Goal: Task Accomplishment & Management: Manage account settings

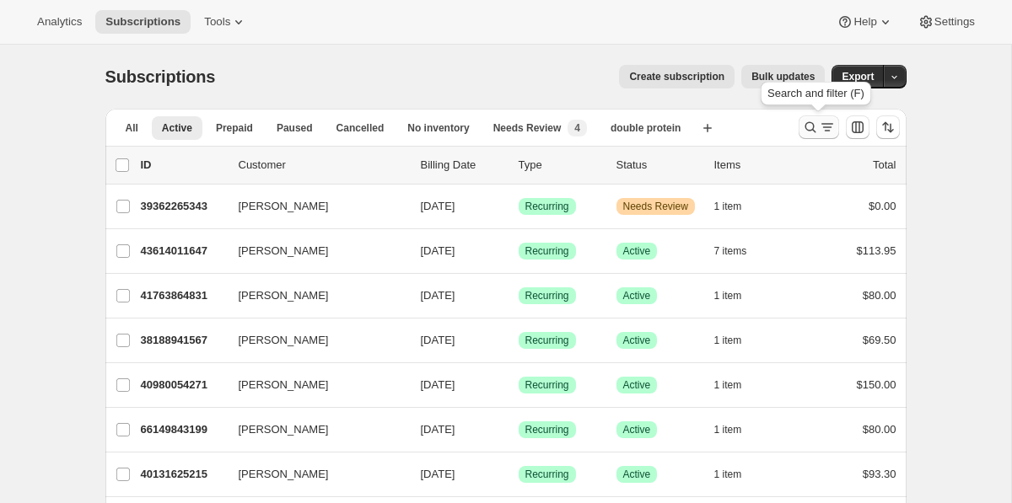
click at [819, 134] on icon "Search and filter results" at bounding box center [827, 127] width 17 height 17
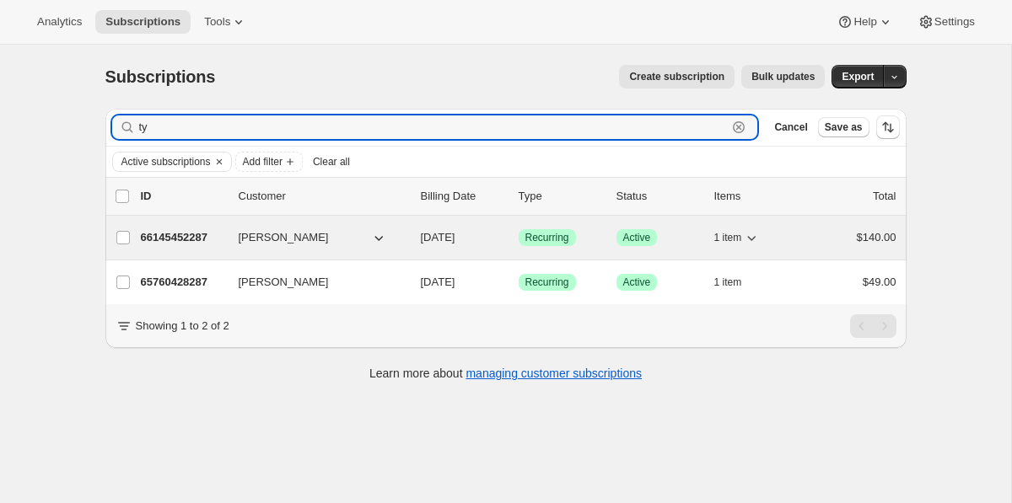
type input "ty"
click at [177, 242] on p "66145452287" at bounding box center [183, 237] width 84 height 17
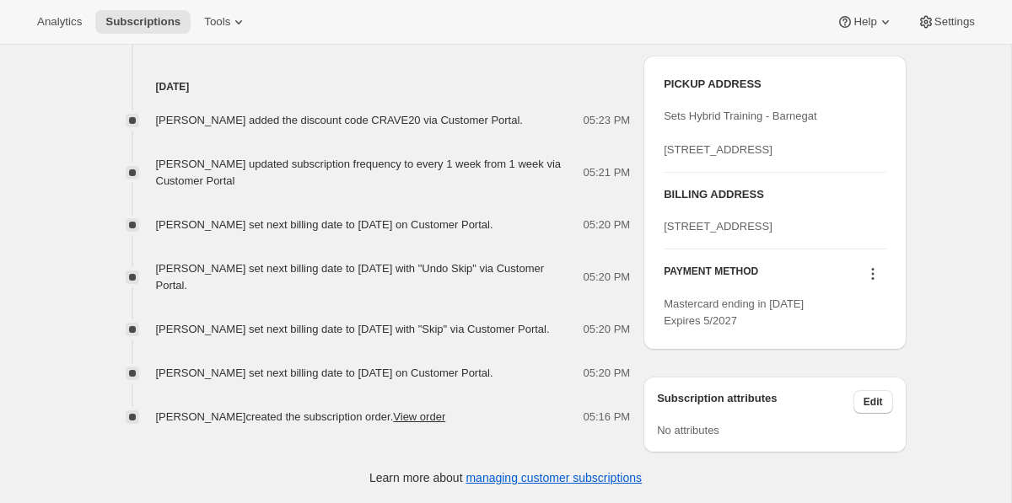
scroll to position [775, 0]
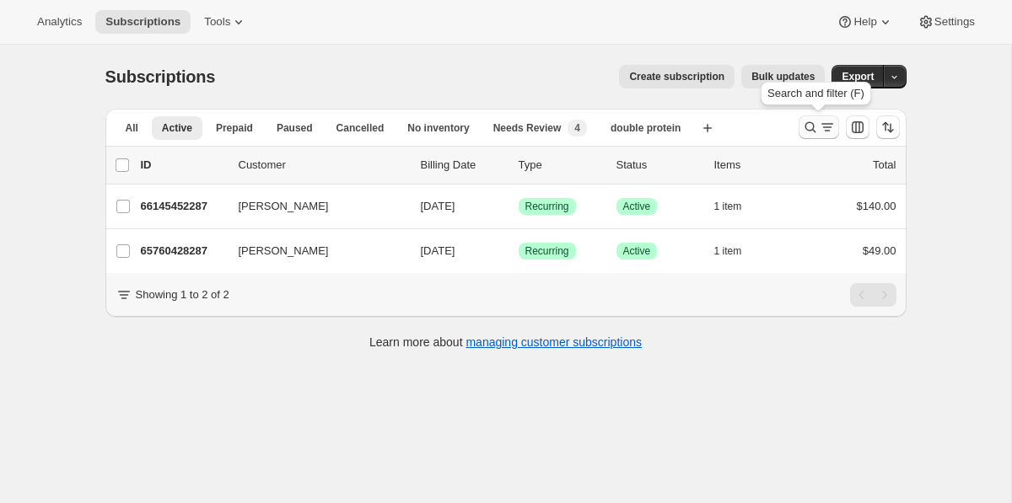
click at [809, 123] on icon "Search and filter results" at bounding box center [810, 127] width 17 height 17
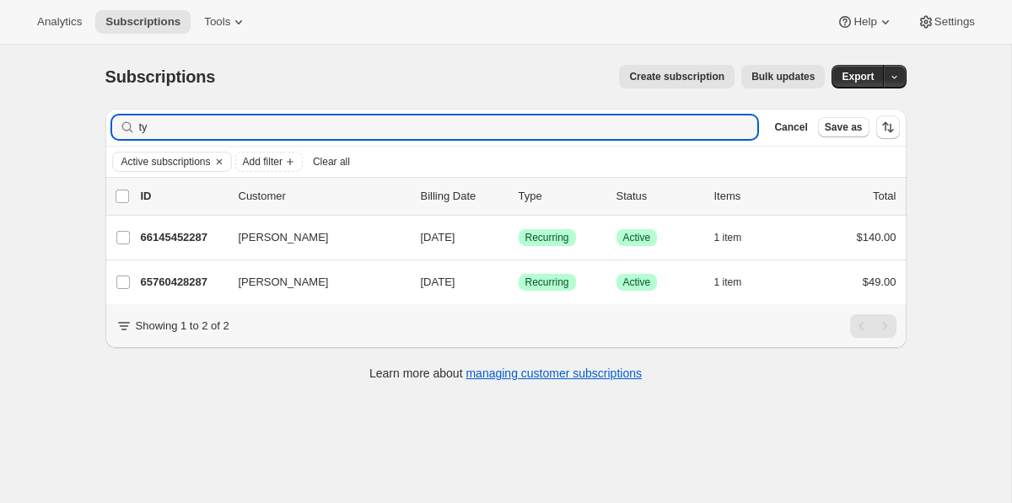
type input "t"
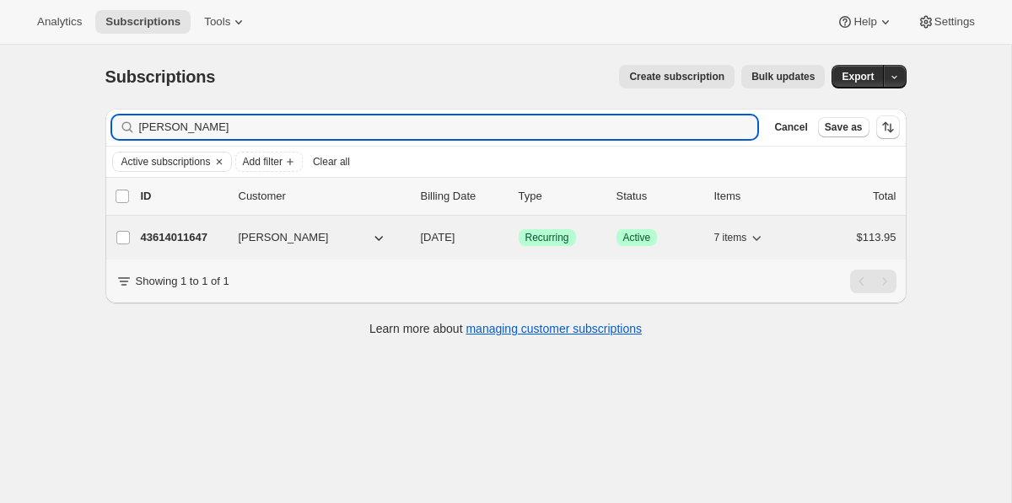
type input "heather"
click at [175, 239] on p "43614011647" at bounding box center [183, 237] width 84 height 17
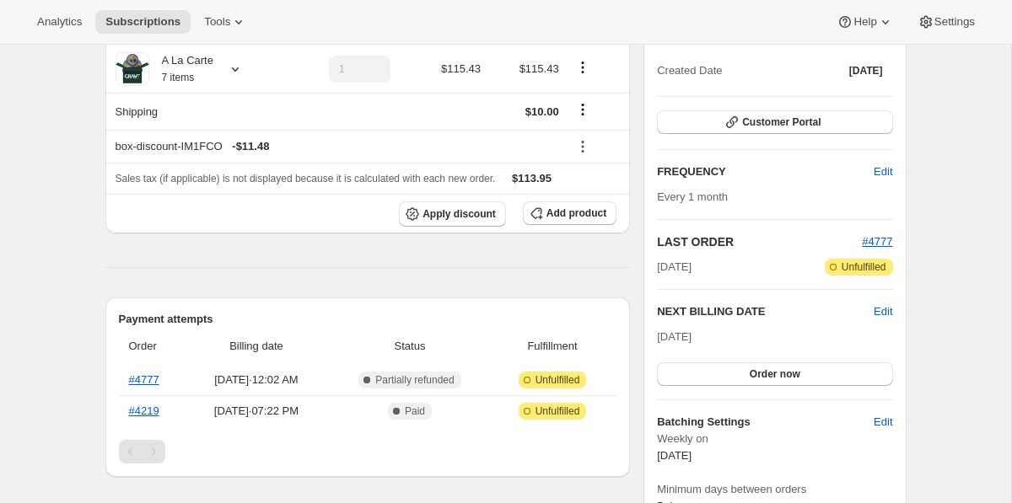
scroll to position [196, 0]
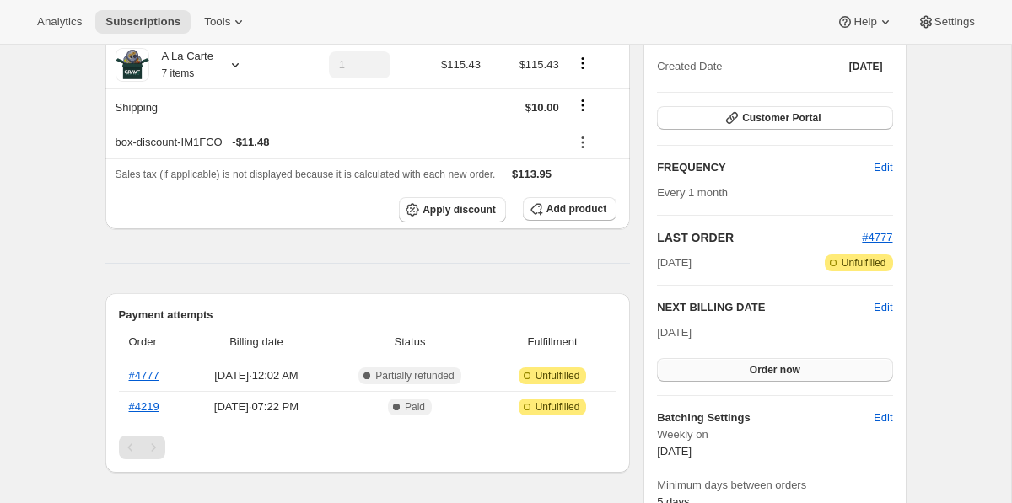
click at [781, 373] on span "Order now" at bounding box center [775, 369] width 51 height 13
click at [779, 367] on span "Click to confirm" at bounding box center [774, 369] width 77 height 13
